Goal: Task Accomplishment & Management: Use online tool/utility

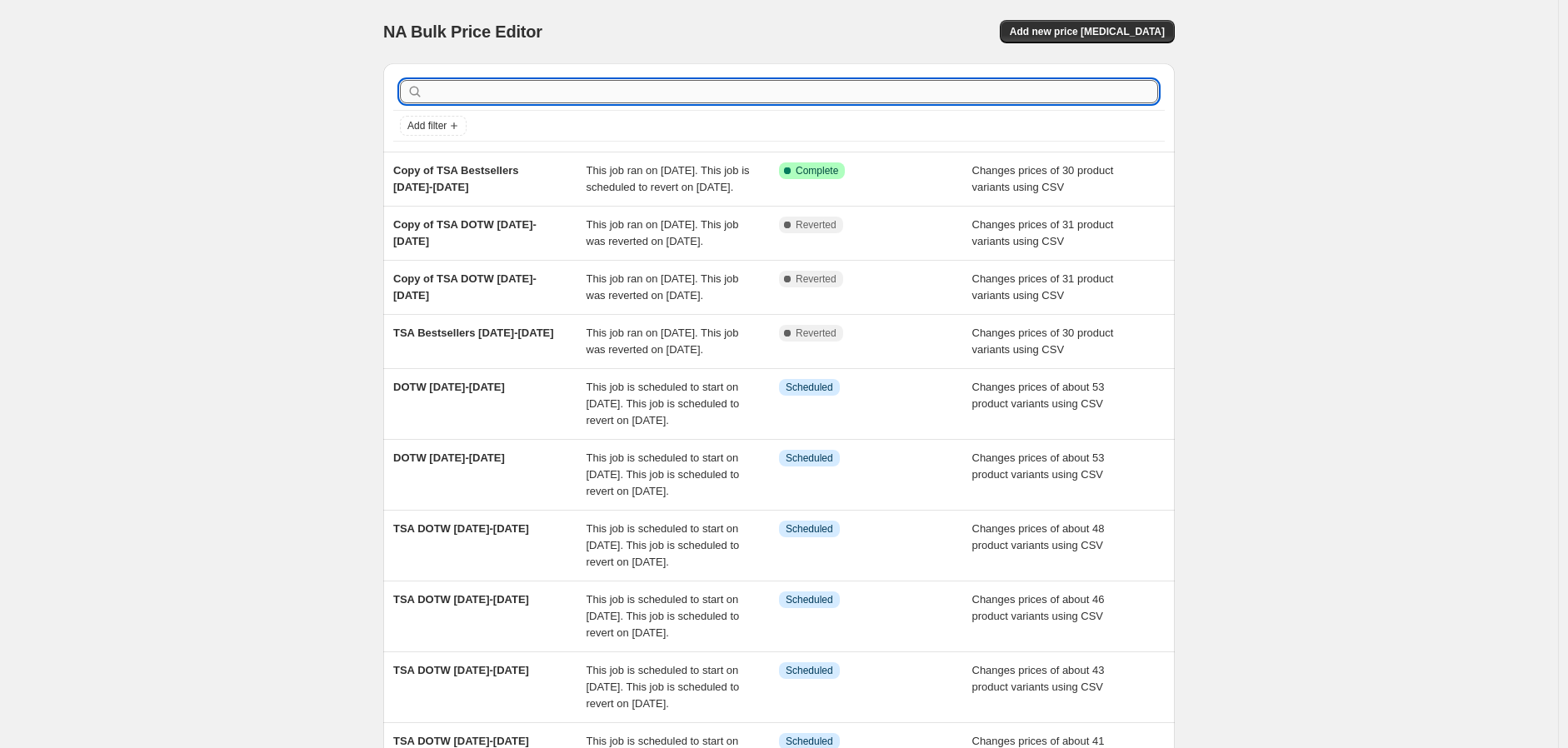
click at [646, 85] on input "text" at bounding box center [792, 91] width 731 height 23
type input "10.10"
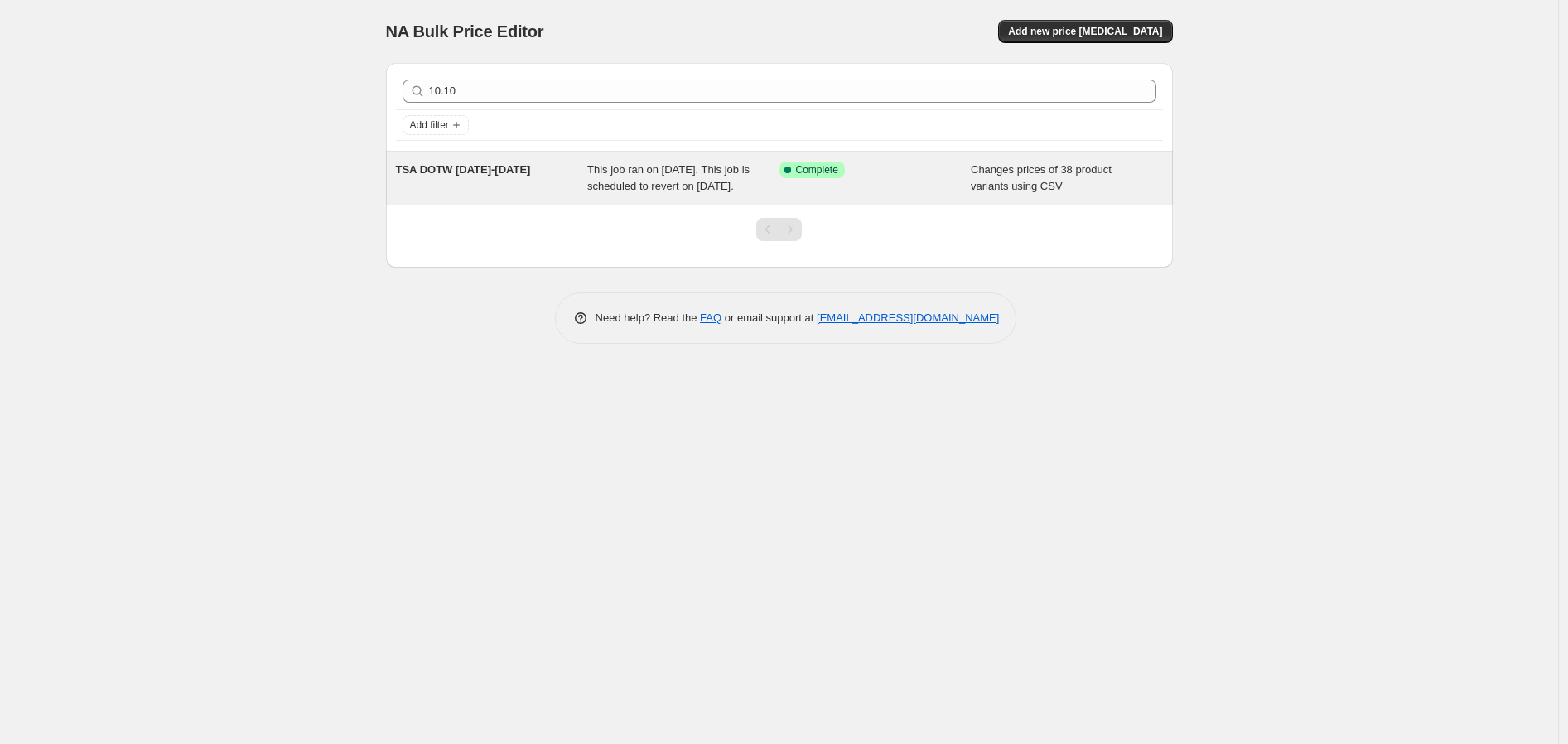
click at [647, 192] on span "This job ran on [DATE]. This job is scheduled to revert on [DATE]." at bounding box center [668, 177] width 162 height 29
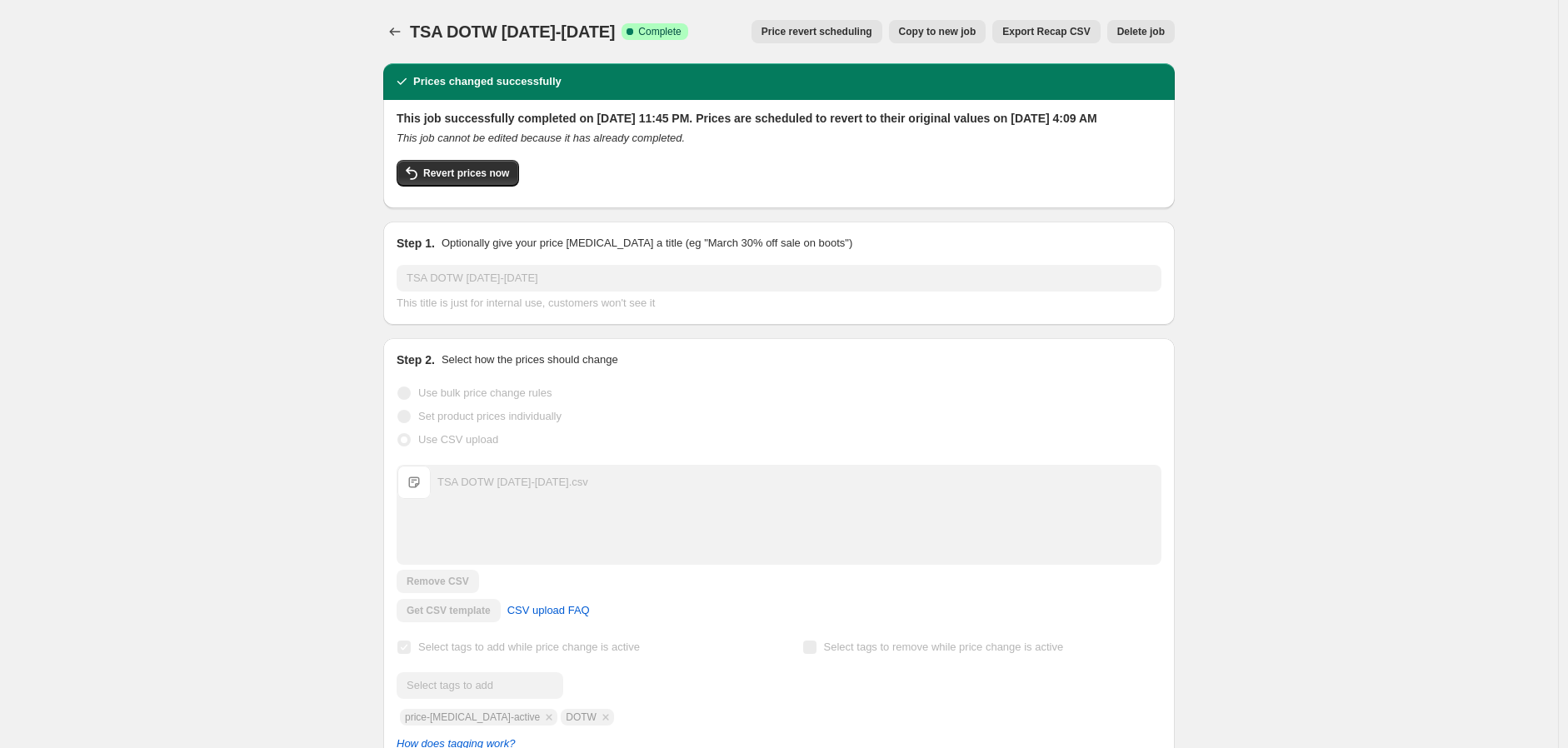
click at [1070, 35] on span "Export Recap CSV" at bounding box center [1046, 31] width 88 height 13
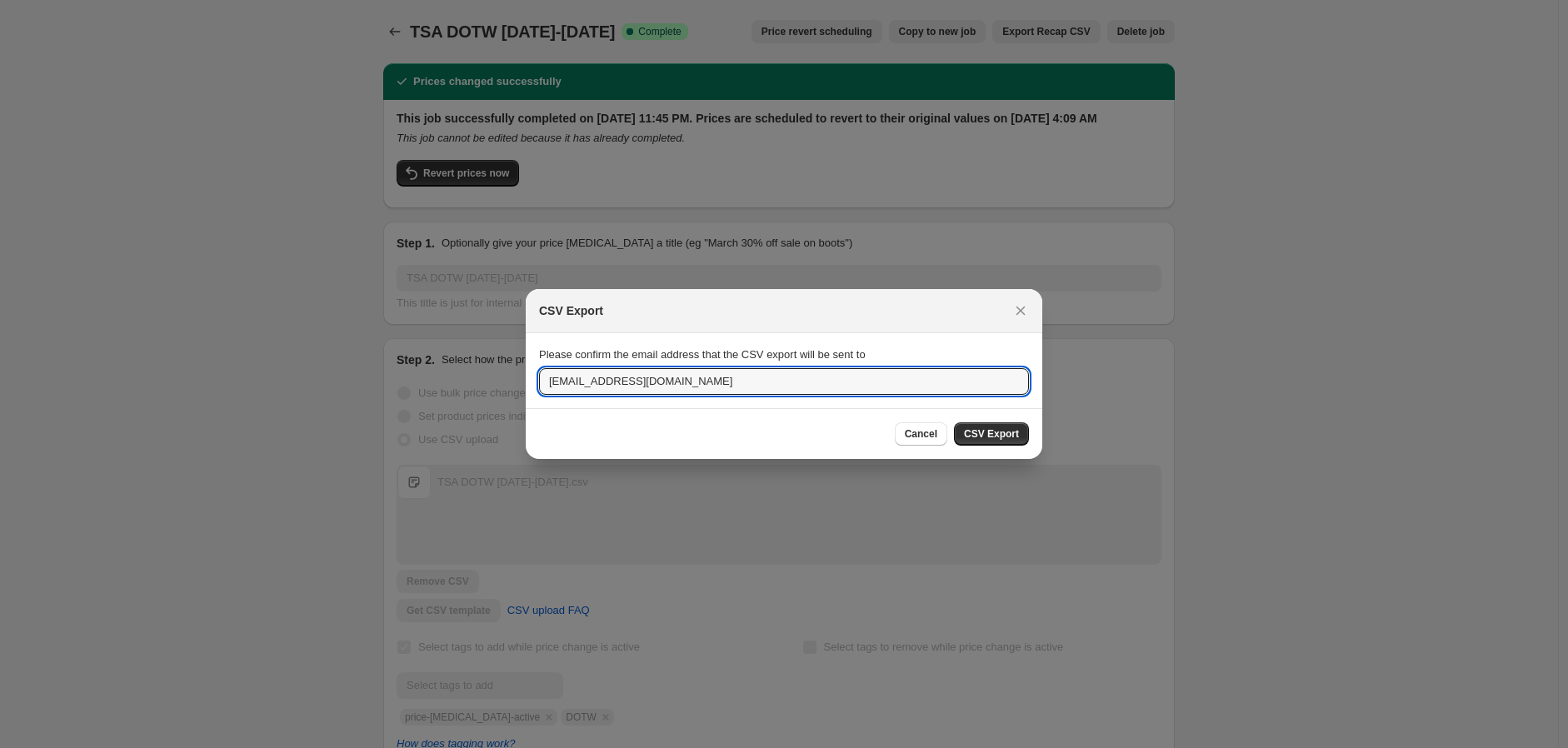
drag, startPoint x: 755, startPoint y: 387, endPoint x: 451, endPoint y: 397, distance: 304.2
type input "aidano@myevergreen.com"
click at [998, 437] on span "CSV Export" at bounding box center [992, 434] width 55 height 13
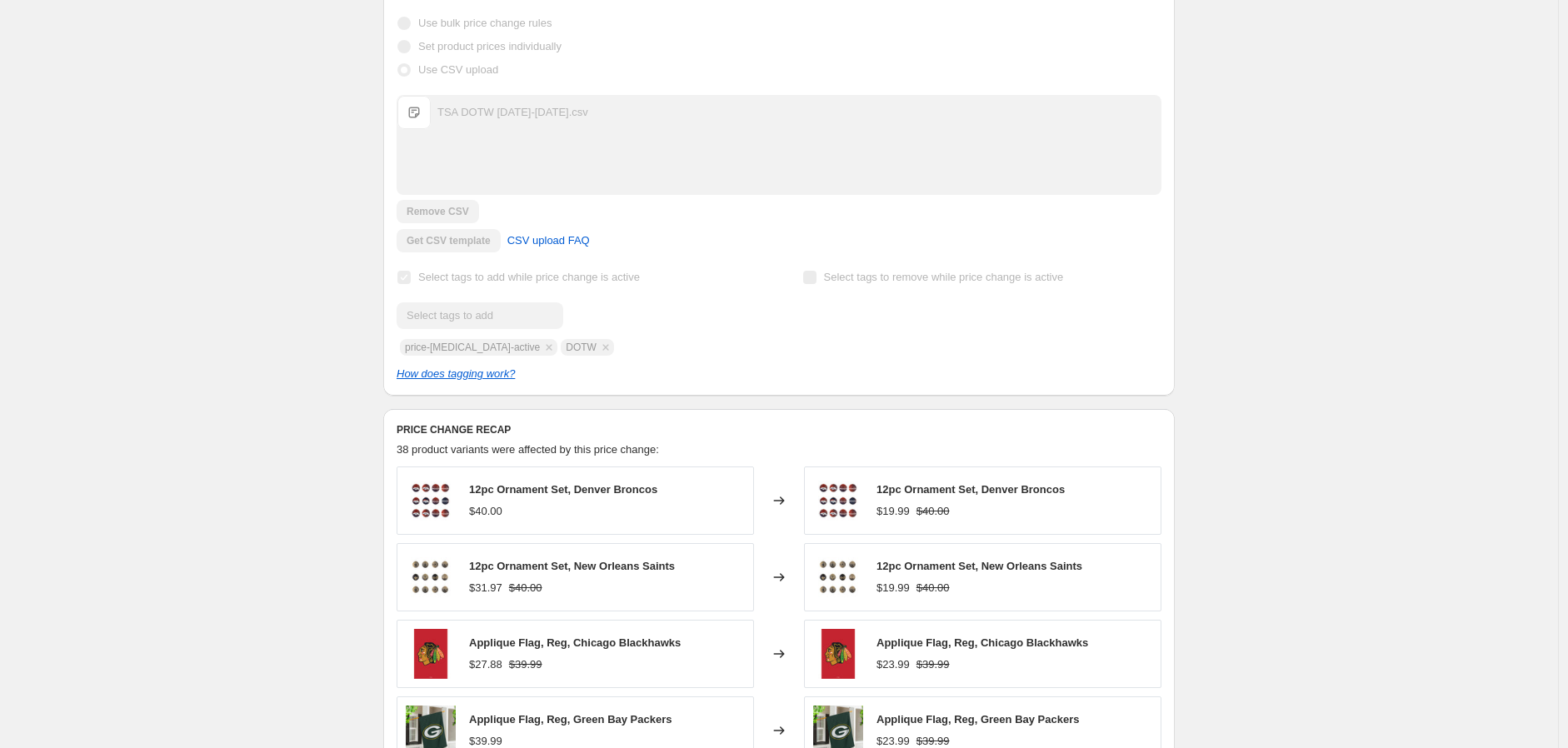
scroll to position [555, 0]
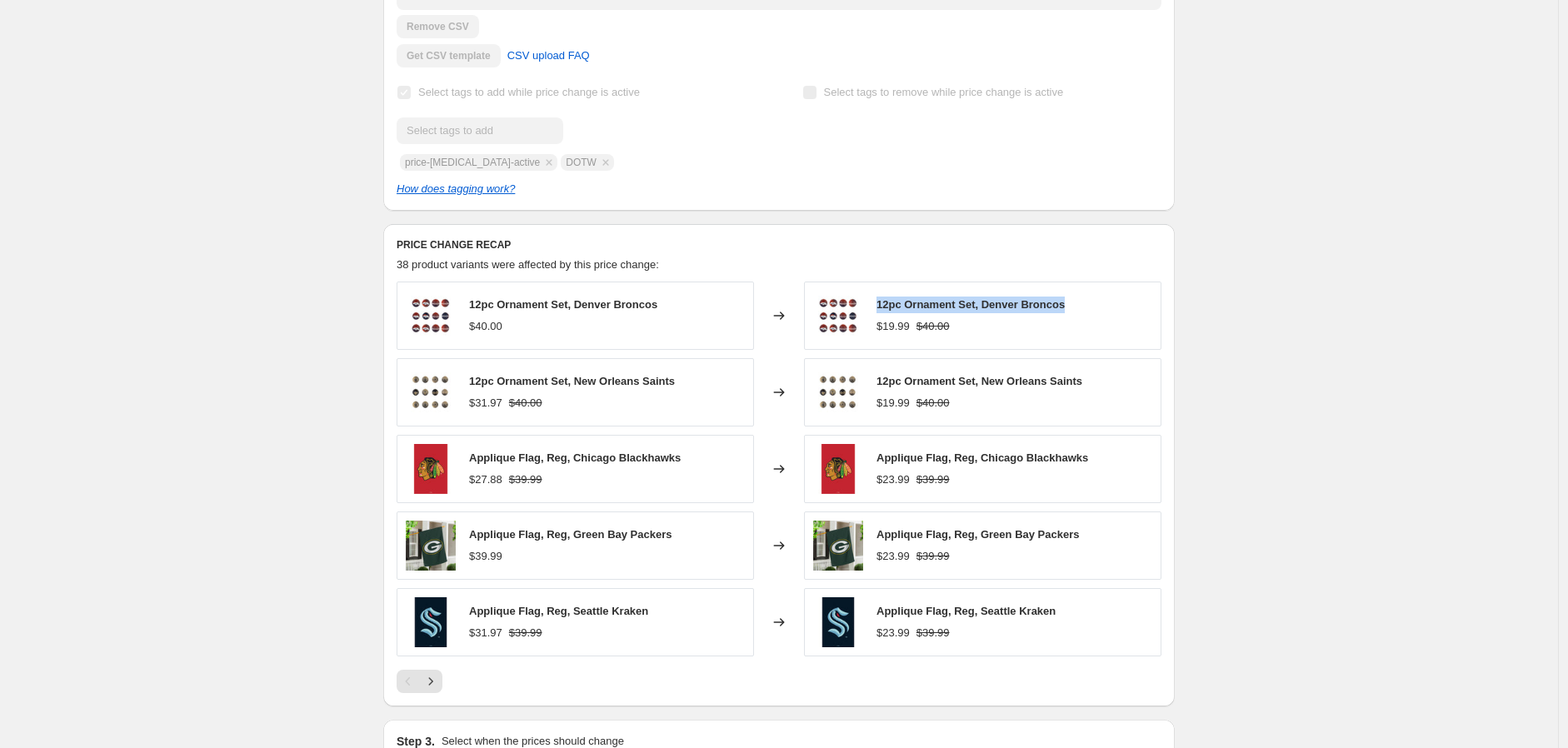
drag, startPoint x: 1079, startPoint y: 328, endPoint x: 880, endPoint y: 325, distance: 199.0
click at [880, 325] on div "12pc Ornament Set, Denver Broncos $19.99 $40.00" at bounding box center [983, 315] width 358 height 68
copy span "12pc Ornament Set, Denver Broncos"
drag, startPoint x: 988, startPoint y: 396, endPoint x: 877, endPoint y: 396, distance: 111.0
click at [877, 396] on div "12pc Ornament Set, New Orleans Saints $19.99 $40.00" at bounding box center [983, 392] width 358 height 68
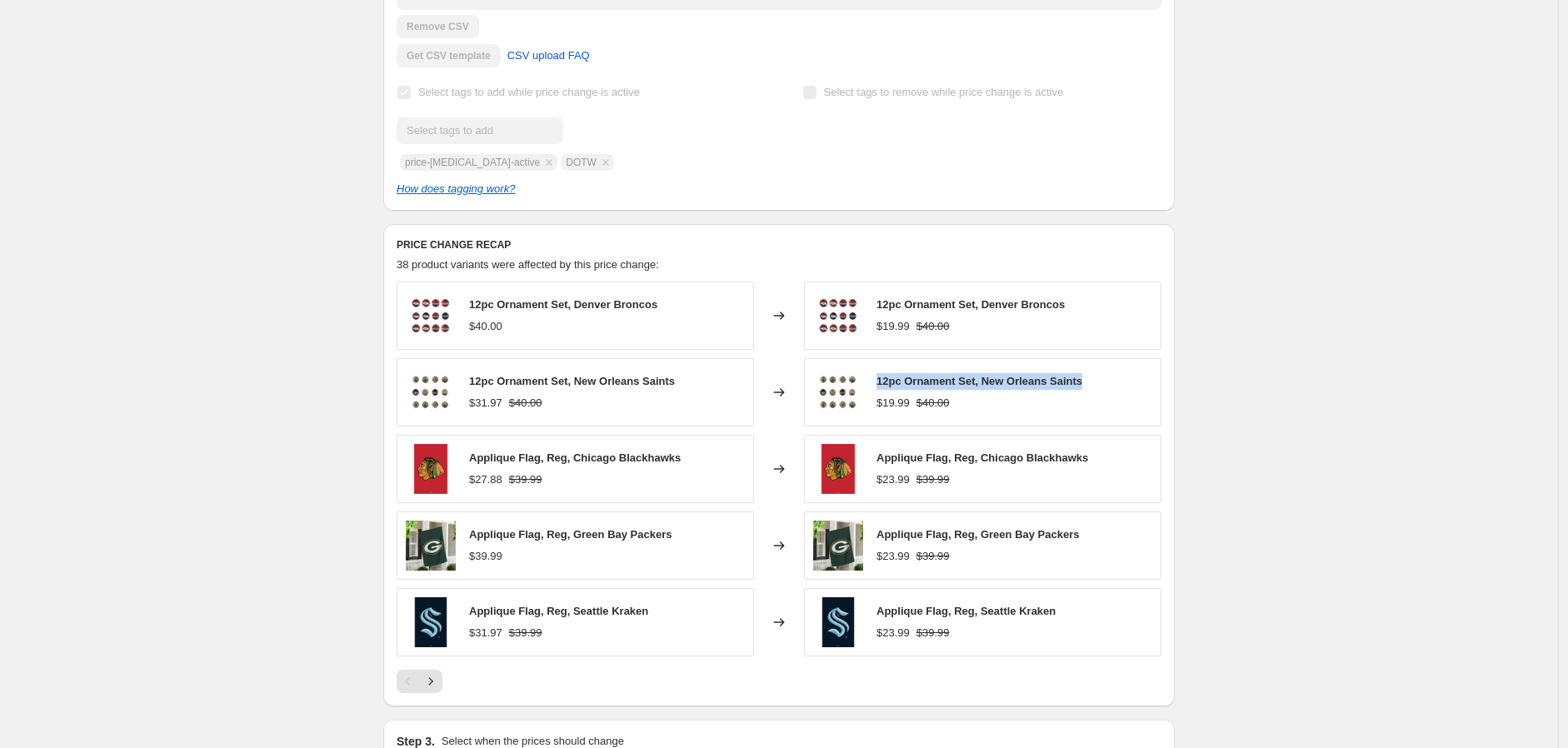
copy span "12pc Ornament Set, New Orleans Saints"
drag, startPoint x: 922, startPoint y: 629, endPoint x: 881, endPoint y: 628, distance: 41.0
click at [881, 628] on div "Applique Flag, Reg, Seattle Kraken $23.99 $39.99" at bounding box center [983, 621] width 358 height 68
copy span "Applique Flag, Reg, Seattle Kraken"
click at [1361, 624] on div "TSA DOTW 10.10.25-10.16.25. This page is ready TSA DOTW 10.10.25-10.16.25 Succe…" at bounding box center [779, 328] width 1558 height 1768
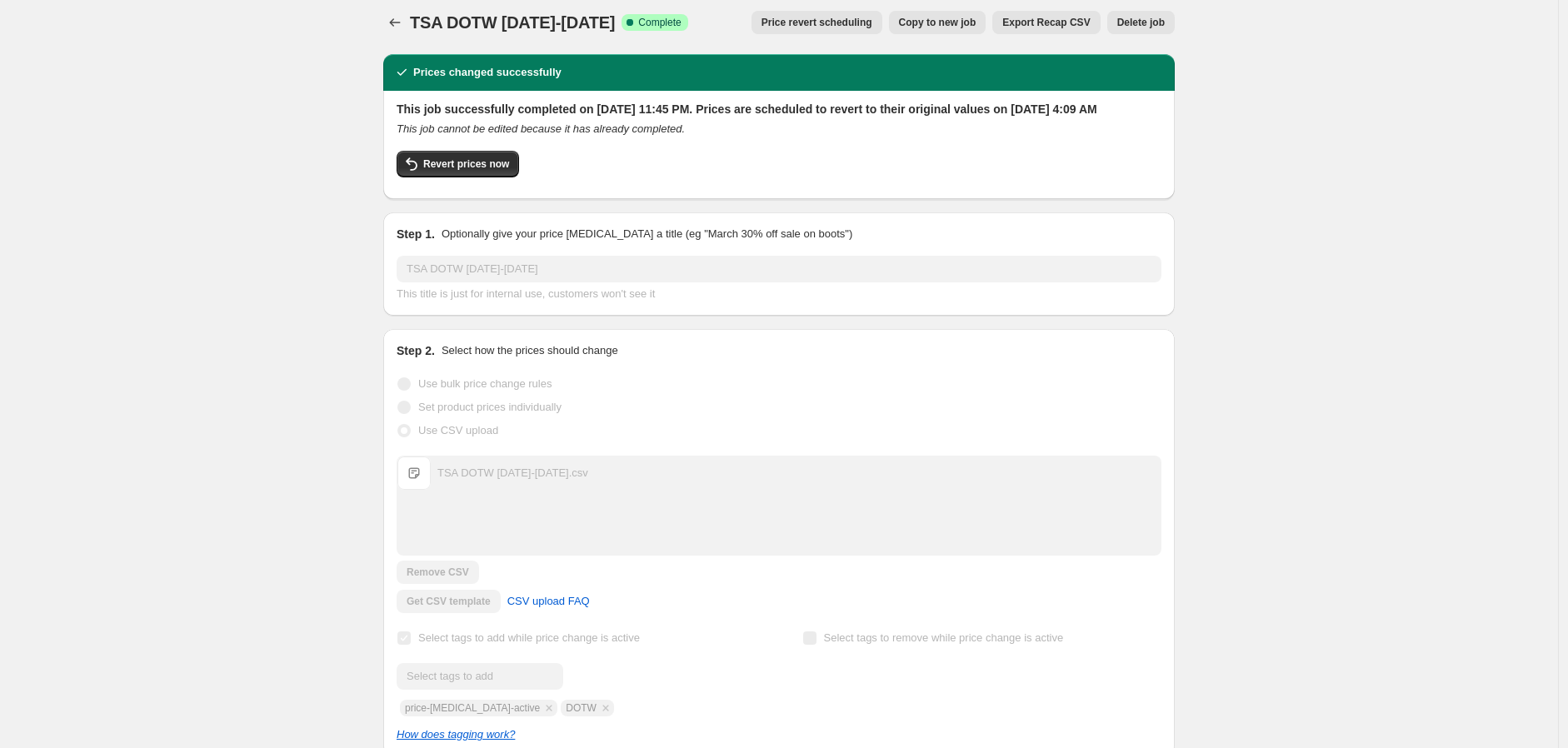
scroll to position [0, 0]
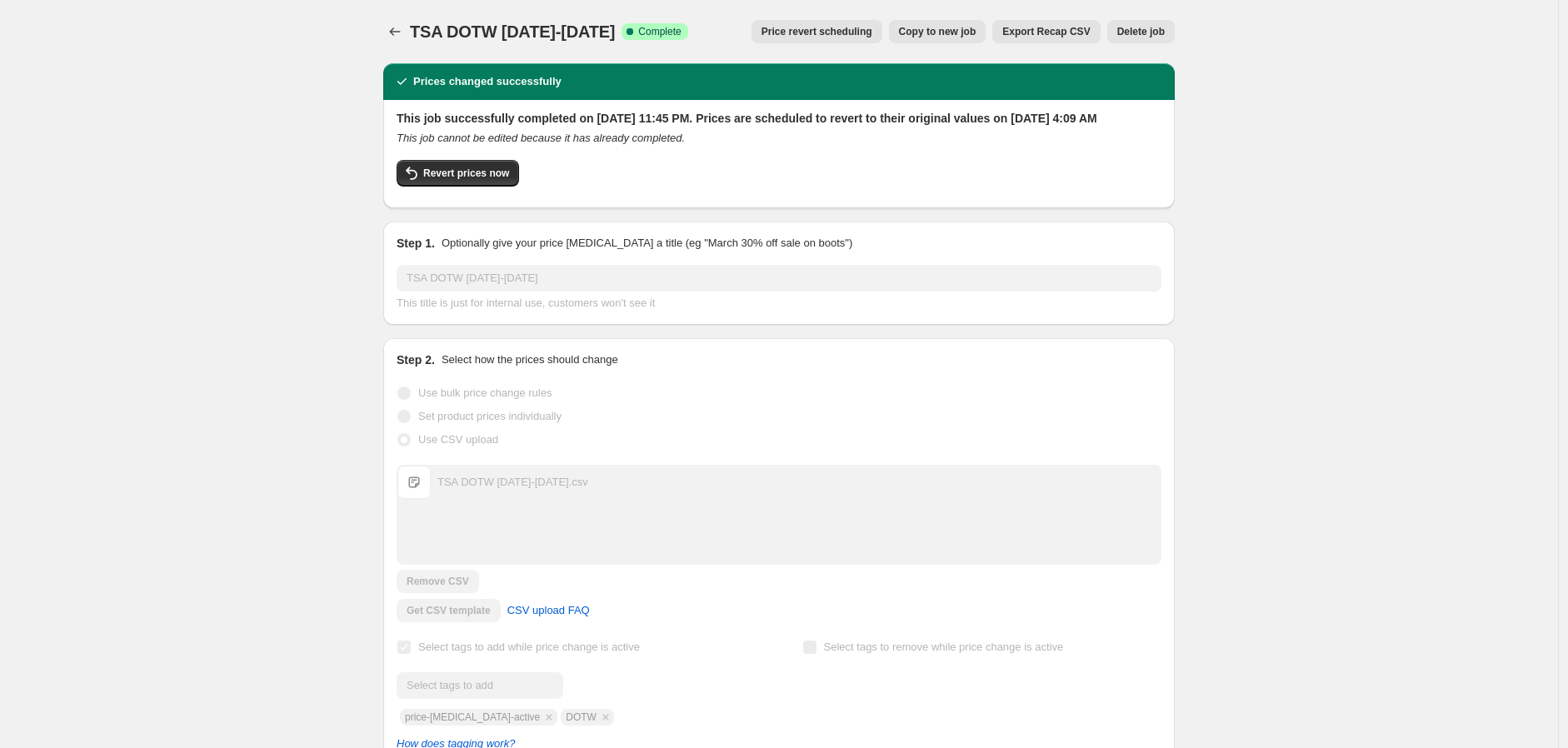
click at [944, 30] on span "Copy to new job" at bounding box center [938, 31] width 78 height 13
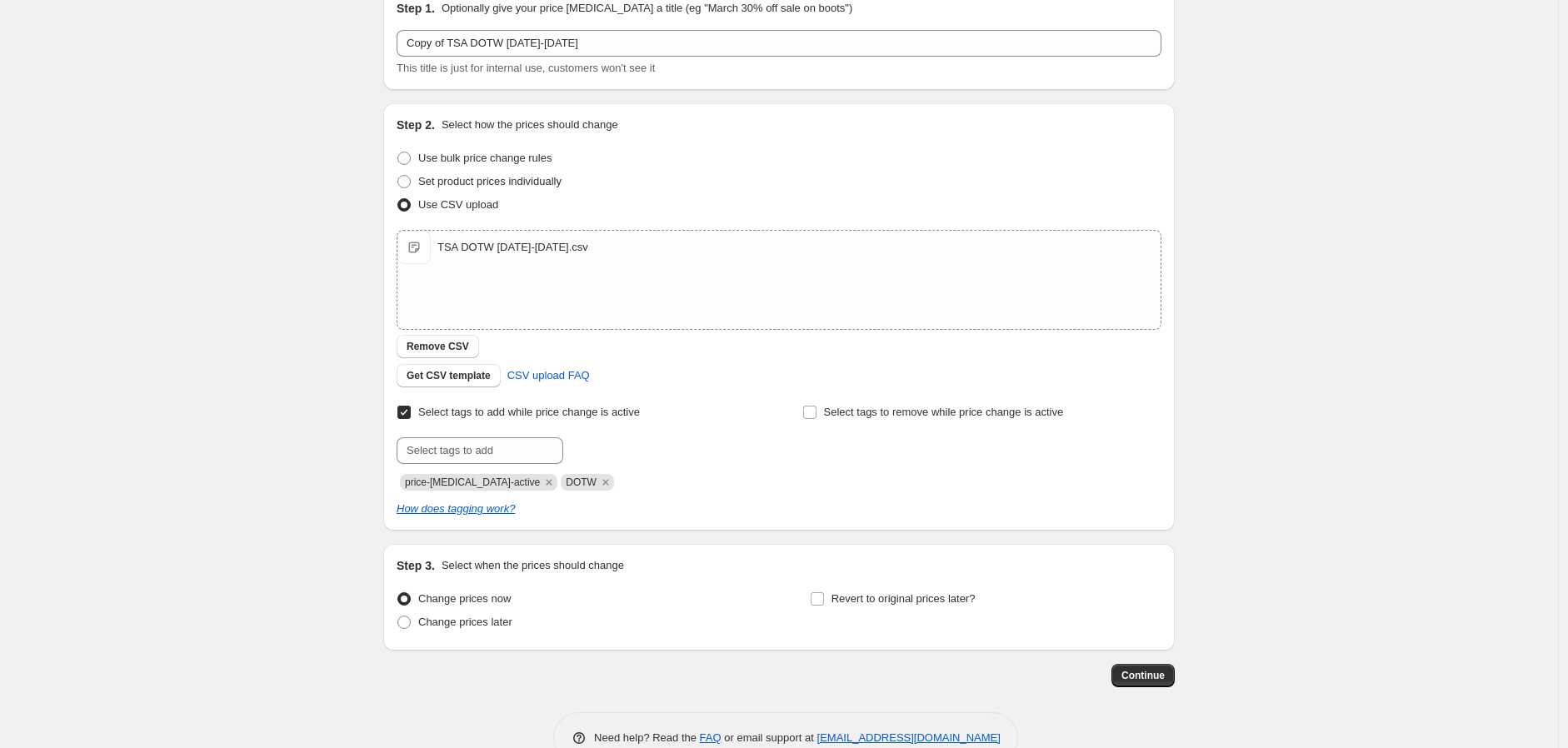
scroll to position [117, 0]
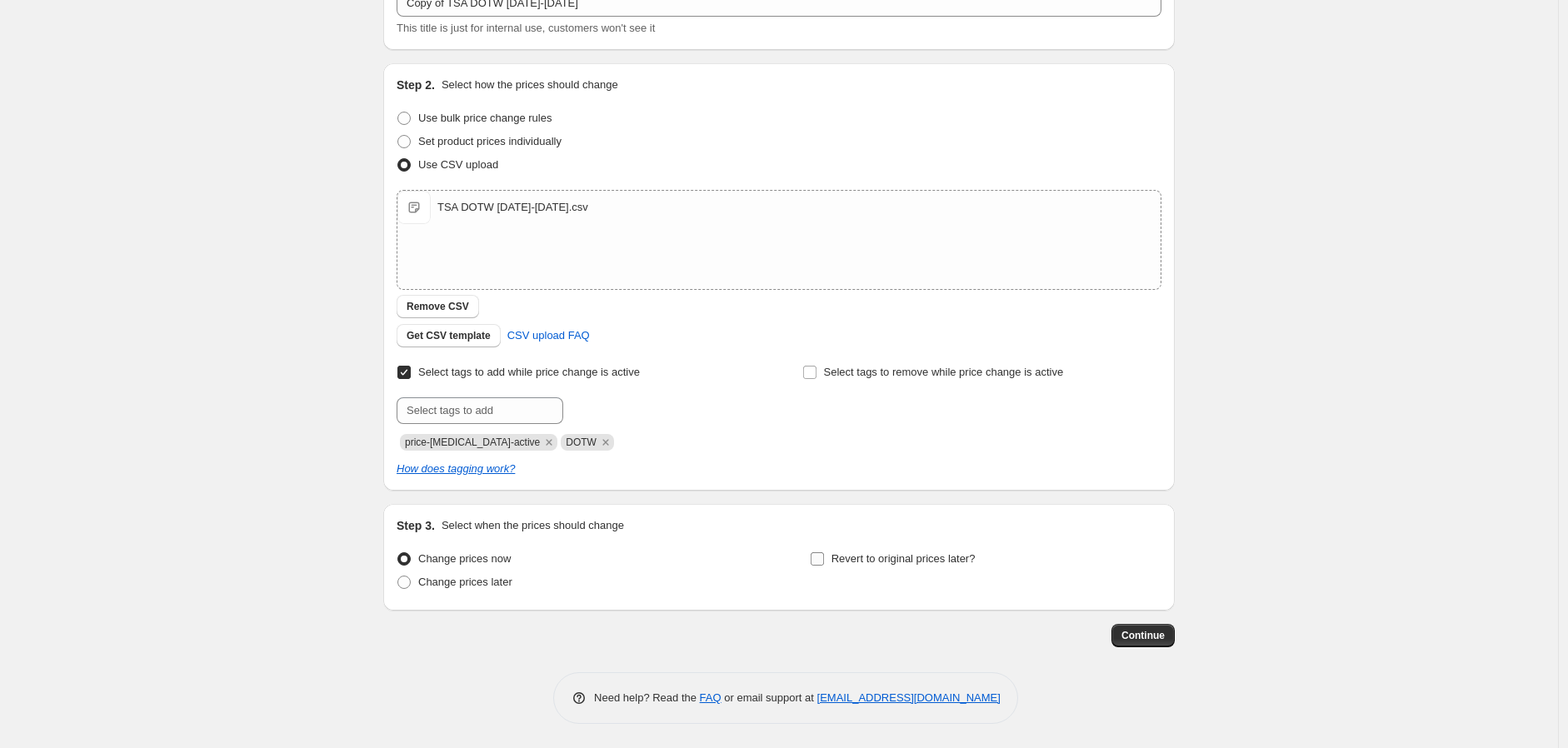
click at [824, 558] on input "Revert to original prices later?" at bounding box center [817, 559] width 13 height 13
checkbox input "true"
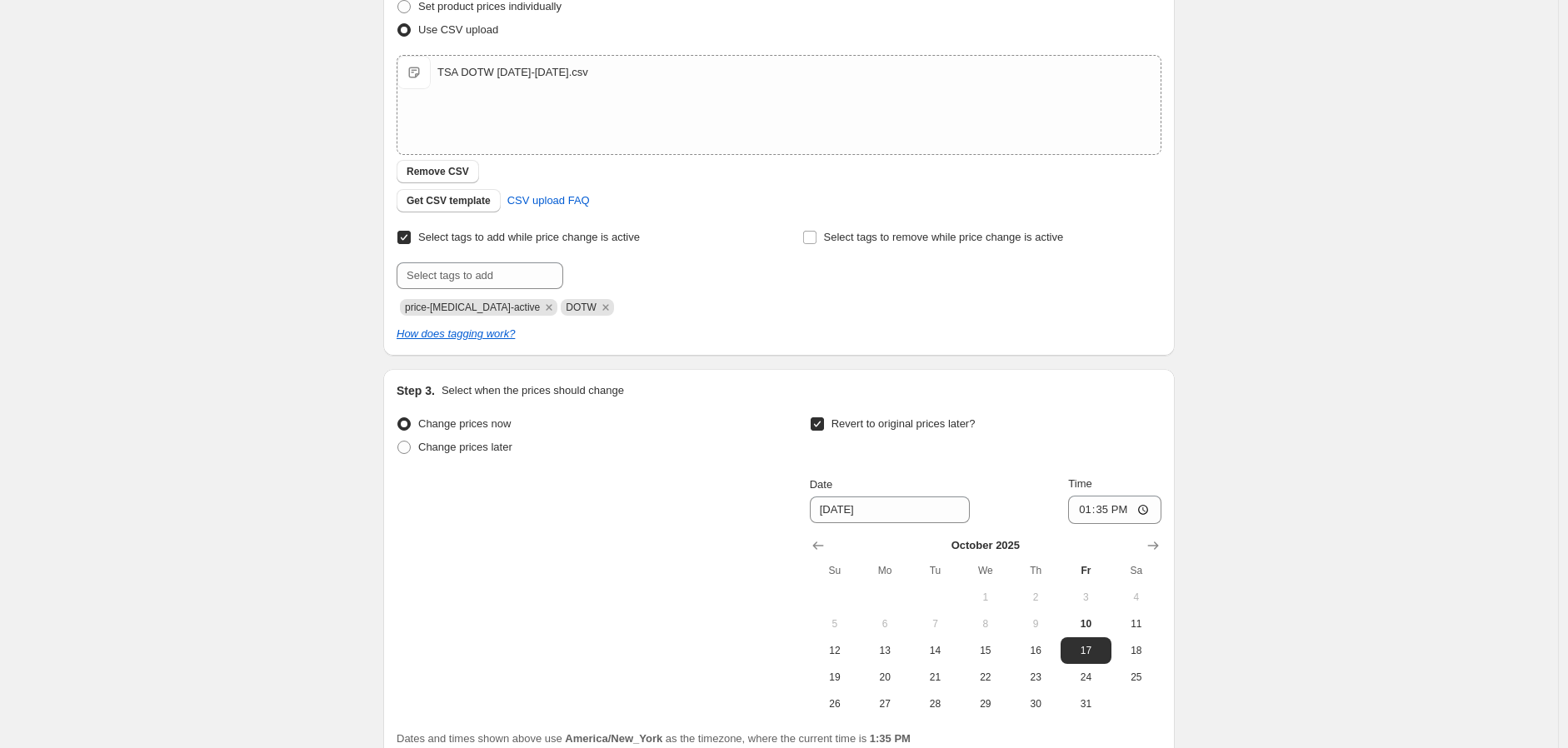
scroll to position [401, 0]
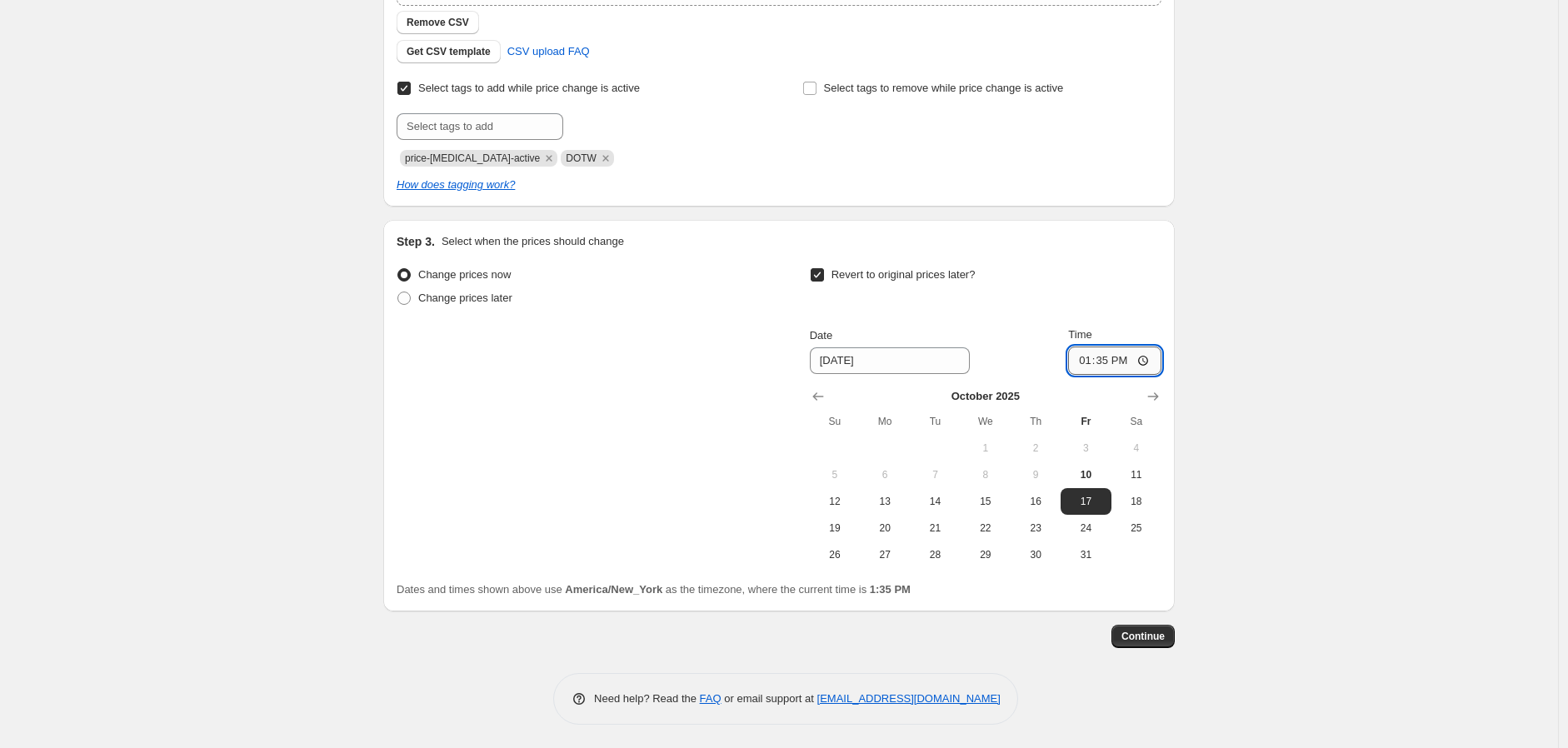
click at [1126, 361] on input "13:35" at bounding box center [1115, 361] width 93 height 28
click at [1102, 360] on input "13:35" at bounding box center [1115, 361] width 93 height 28
click at [1087, 363] on input "13:35" at bounding box center [1115, 361] width 93 height 28
type input "04:09"
click at [1351, 352] on div "Create new price change job. This page is ready Create new price change job Dra…" at bounding box center [779, 174] width 1558 height 1151
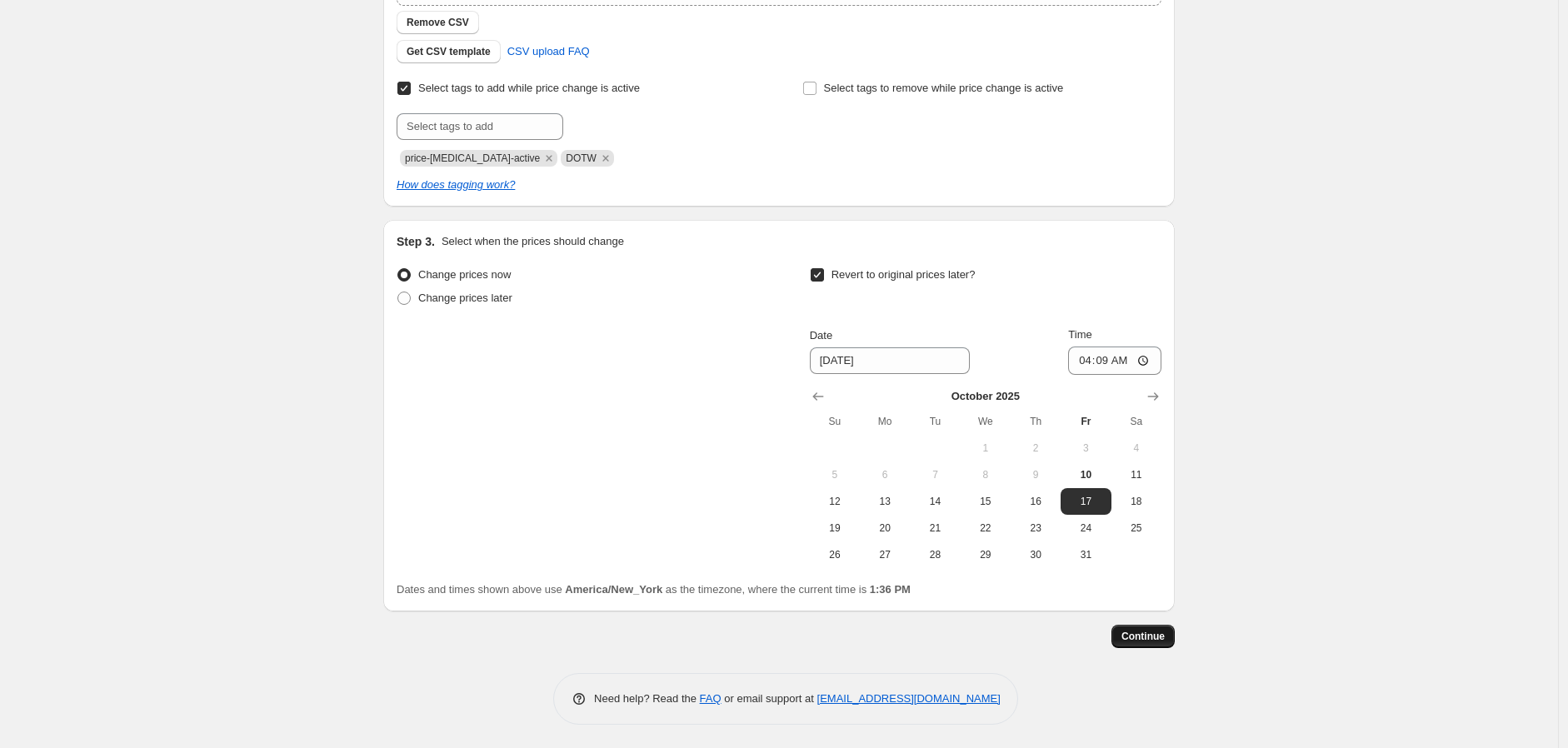
click at [1151, 638] on span "Continue" at bounding box center [1143, 636] width 43 height 13
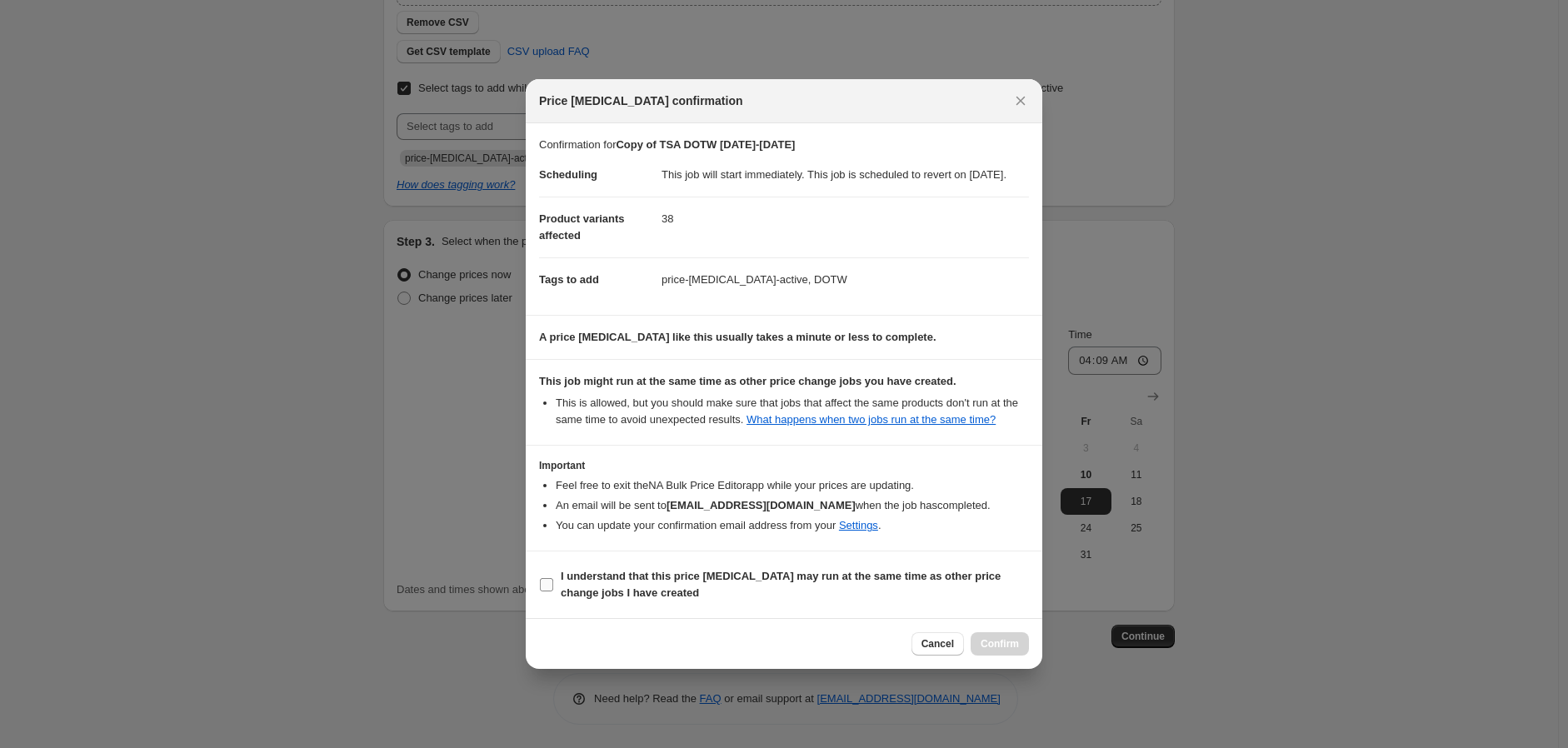
click at [584, 599] on b "I understand that this price change job may run at the same time as other price…" at bounding box center [780, 584] width 440 height 29
click at [553, 591] on input "I understand that this price change job may run at the same time as other price…" at bounding box center [546, 584] width 13 height 13
checkbox input "true"
click at [997, 648] on span "Confirm" at bounding box center [1000, 644] width 38 height 13
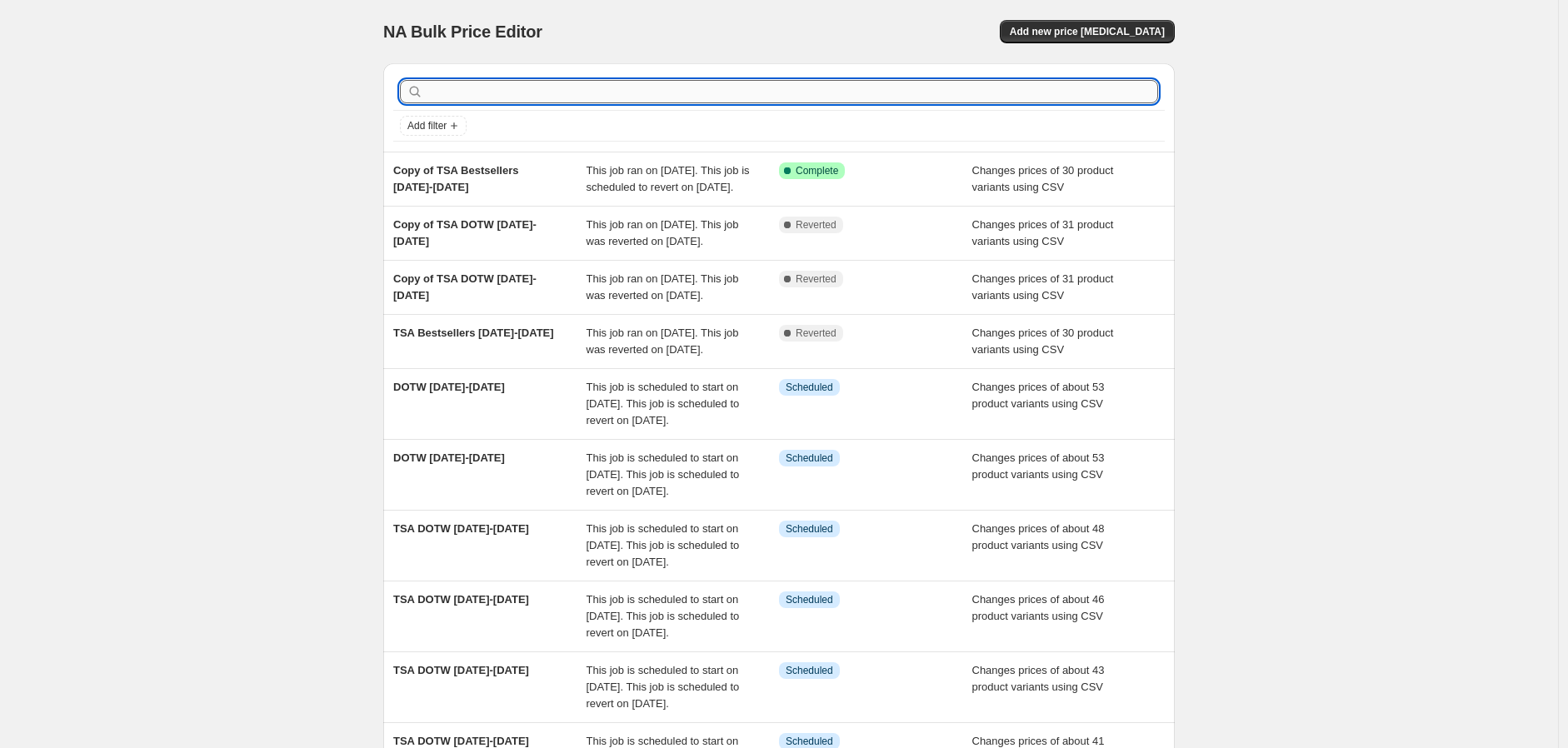
click at [545, 96] on input "text" at bounding box center [792, 91] width 731 height 23
type input "10.10"
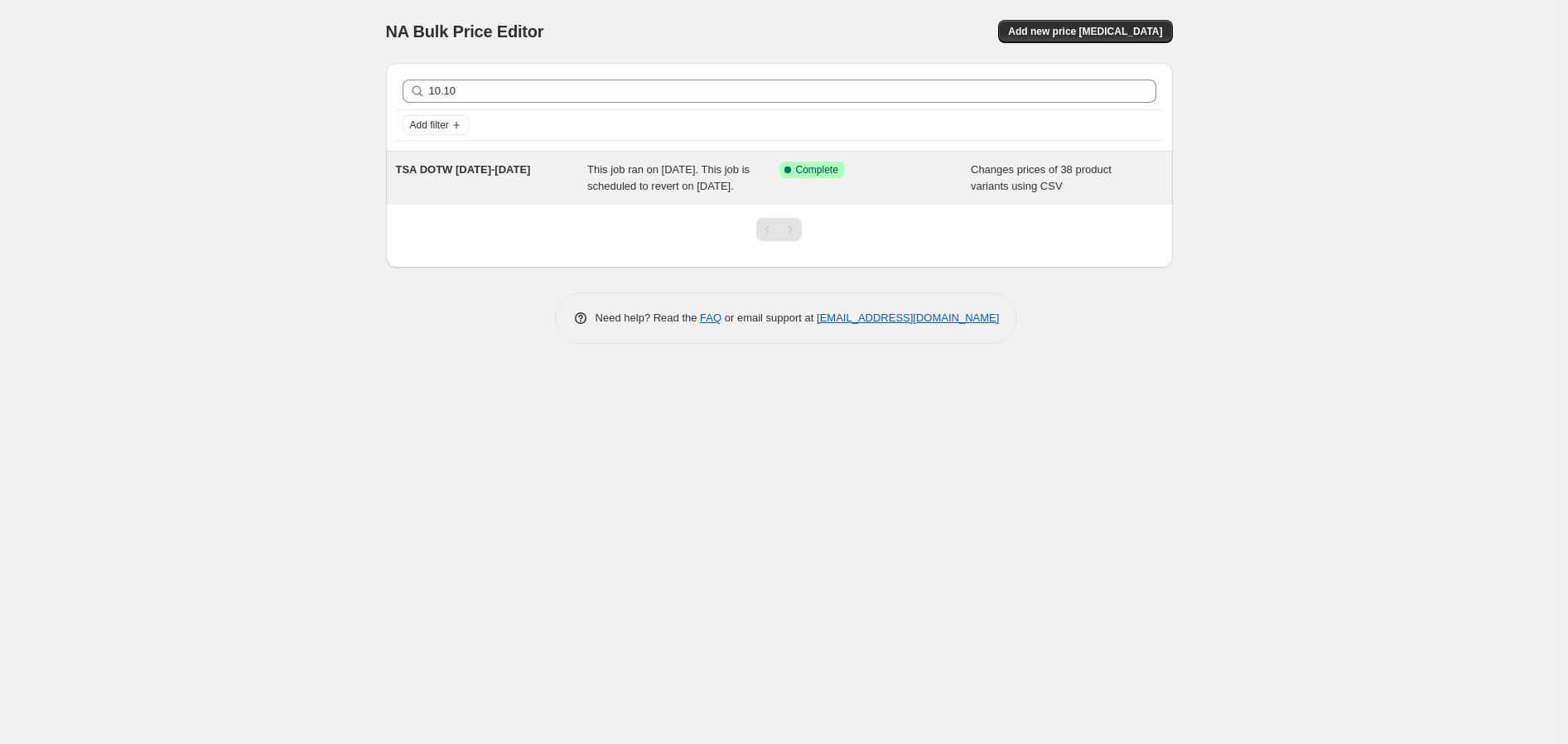
click at [641, 190] on span "This job ran on [DATE]. This job is scheduled to revert on [DATE]." at bounding box center [668, 177] width 162 height 29
